Goal: Find specific page/section: Find specific page/section

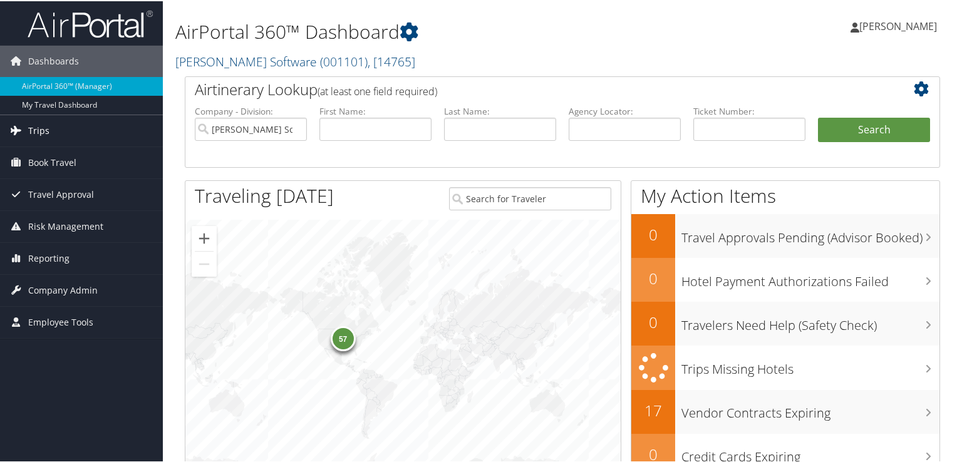
click at [45, 132] on span "Trips" at bounding box center [38, 129] width 21 height 31
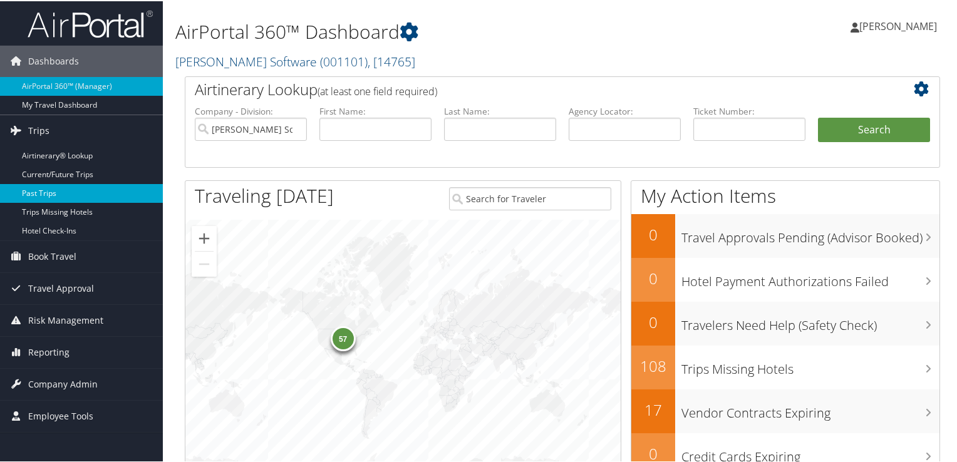
click at [48, 194] on link "Past Trips" at bounding box center [81, 192] width 163 height 19
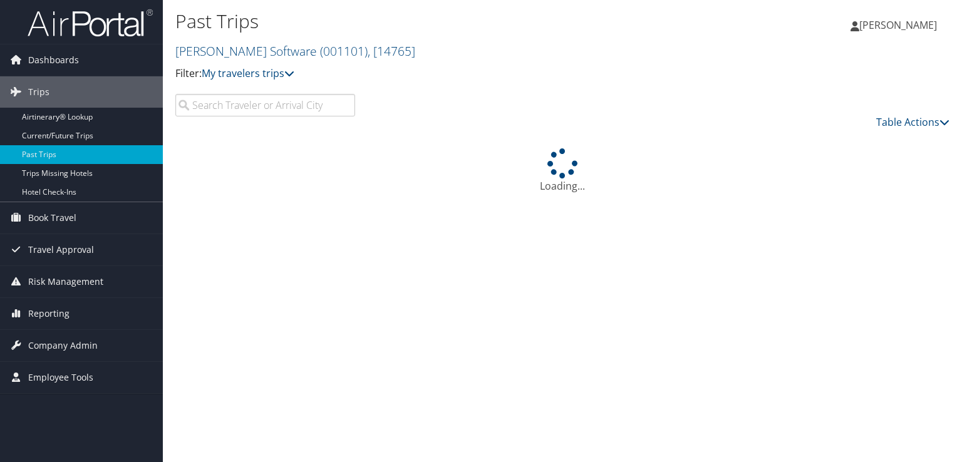
click at [200, 107] on input "search" at bounding box center [265, 105] width 180 height 23
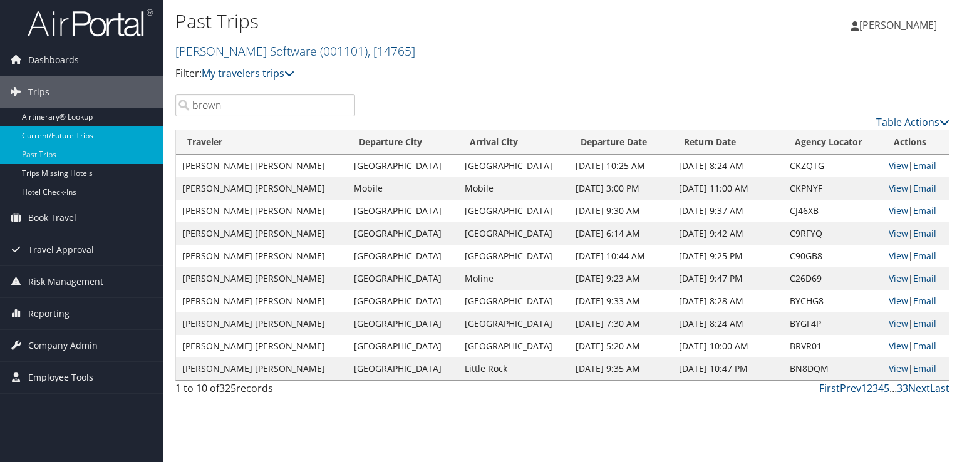
type input "brown"
click at [79, 135] on link "Current/Future Trips" at bounding box center [81, 136] width 163 height 19
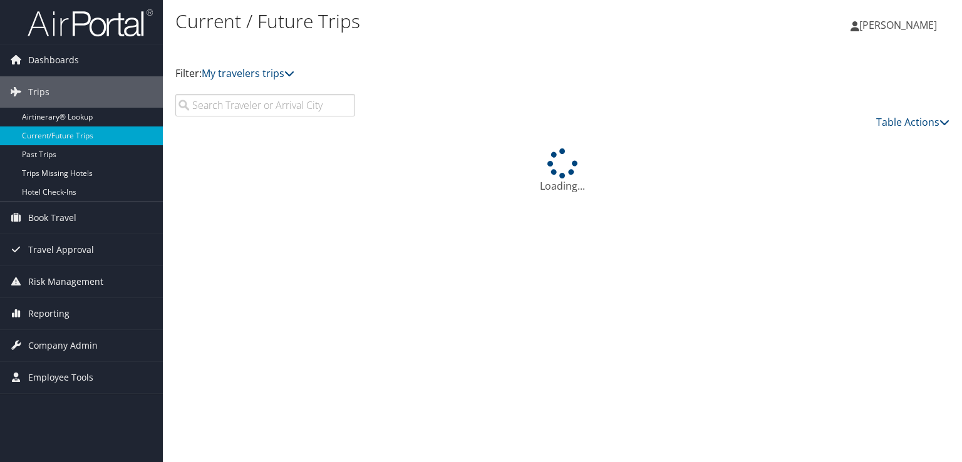
click at [213, 111] on input "search" at bounding box center [265, 105] width 180 height 23
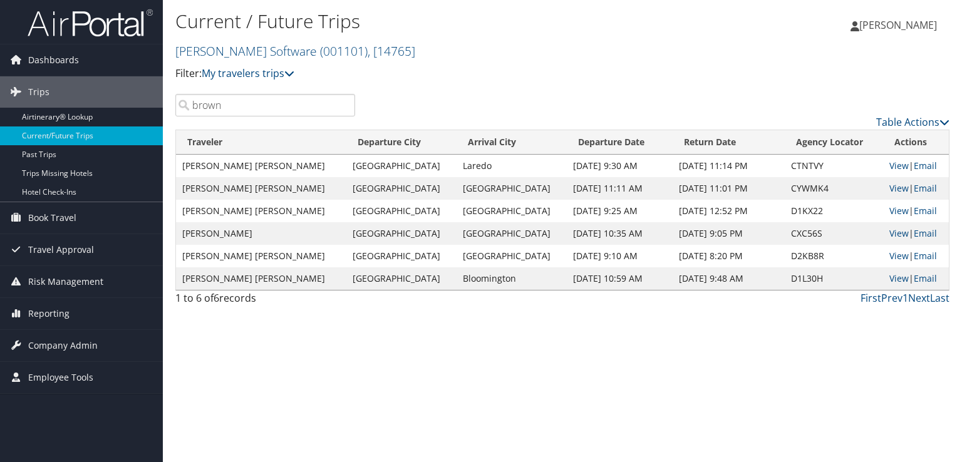
type input "brown"
